Goal: Check status: Check status

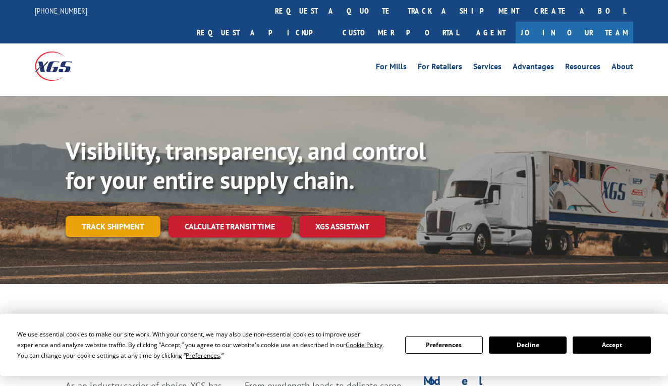
click at [132, 216] on link "Track shipment" at bounding box center [113, 226] width 95 height 21
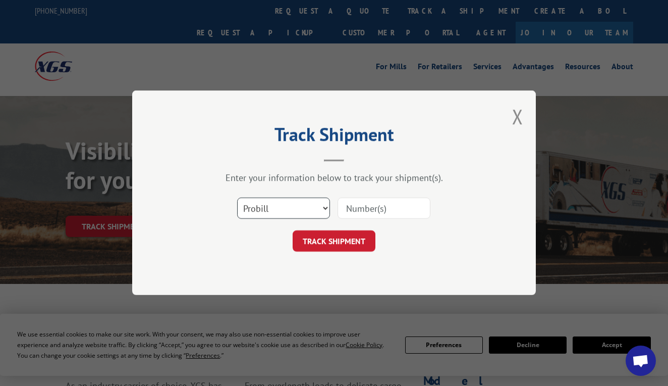
click at [320, 209] on select "Select category... Probill BOL PO" at bounding box center [283, 208] width 93 height 21
select select "po"
click at [237, 198] on select "Select category... Probill BOL PO" at bounding box center [283, 208] width 93 height 21
click at [381, 208] on input at bounding box center [384, 208] width 93 height 21
type input "71901"
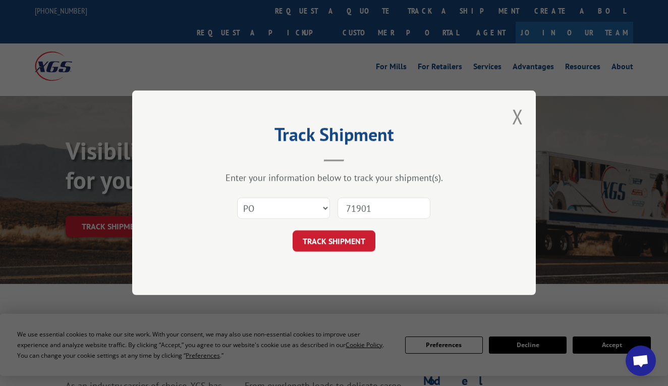
click button "TRACK SHIPMENT" at bounding box center [334, 241] width 83 height 21
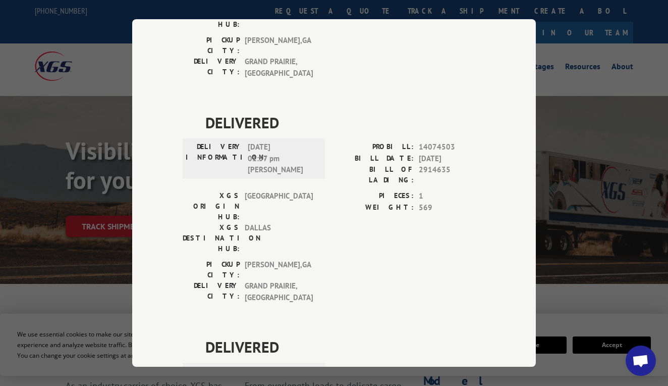
scroll to position [933, 0]
